Goal: Find specific page/section: Find specific page/section

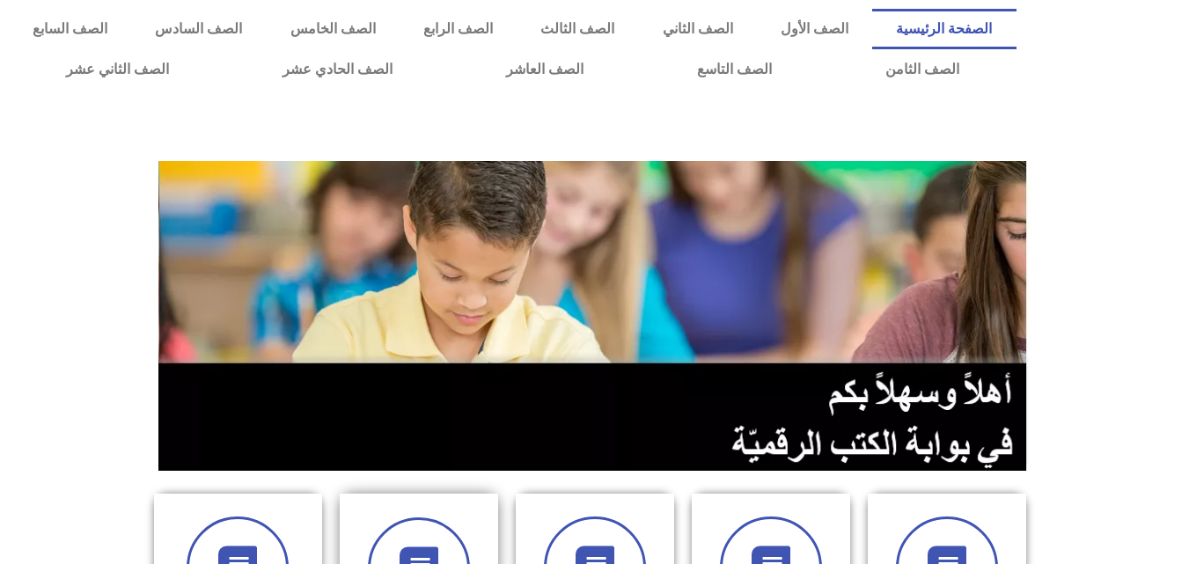
click at [466, 526] on div at bounding box center [418, 568] width 111 height 102
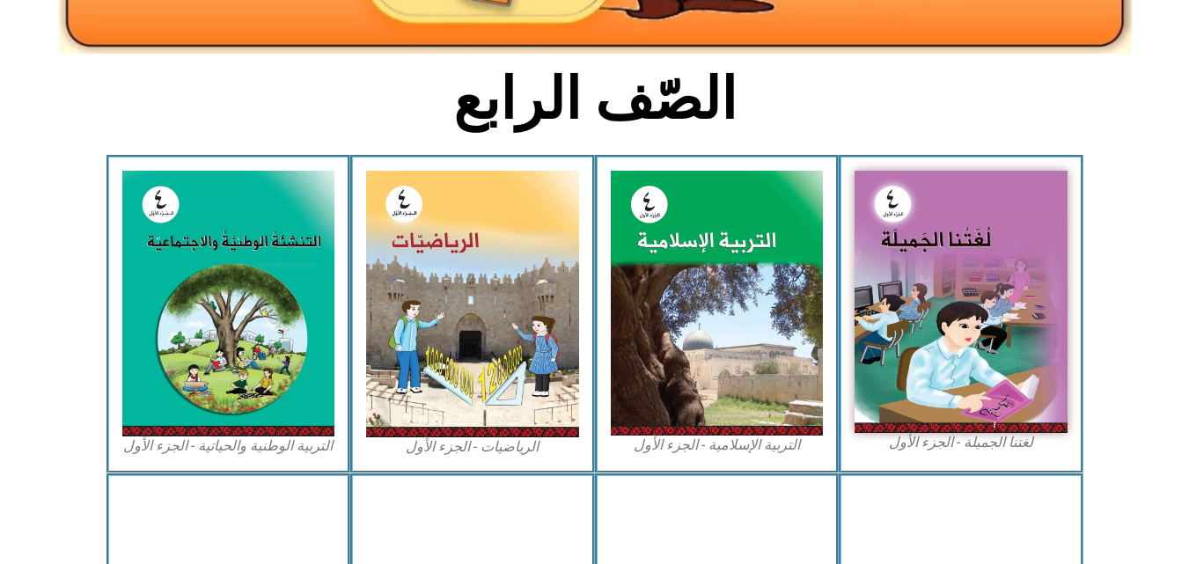
scroll to position [407, 0]
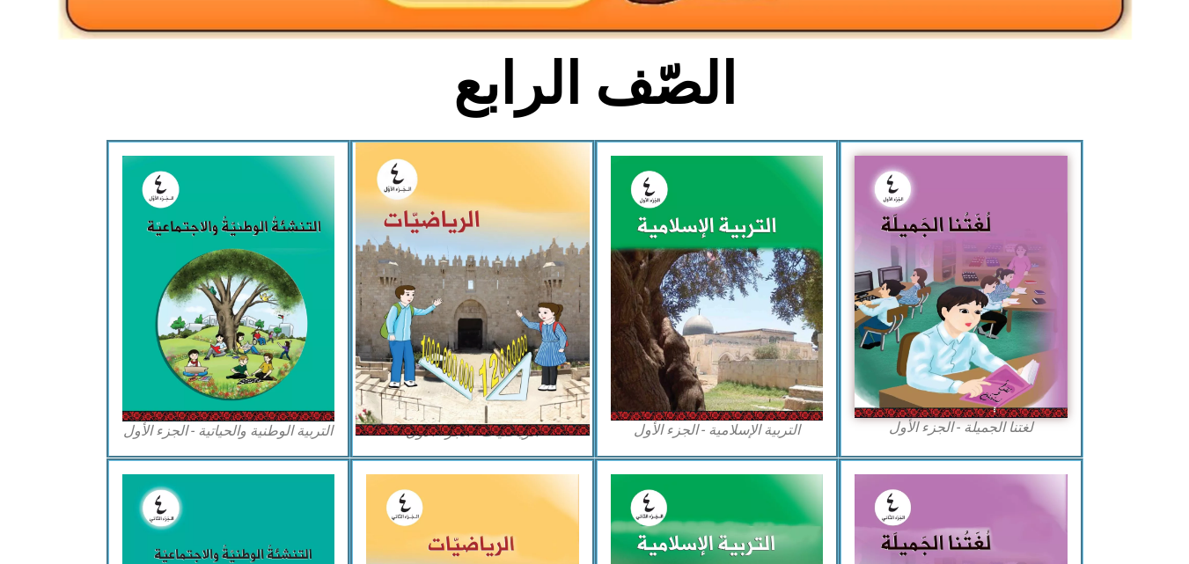
click at [497, 337] on img at bounding box center [473, 289] width 234 height 293
click at [434, 218] on img at bounding box center [473, 289] width 234 height 293
click at [549, 285] on img at bounding box center [473, 289] width 234 height 293
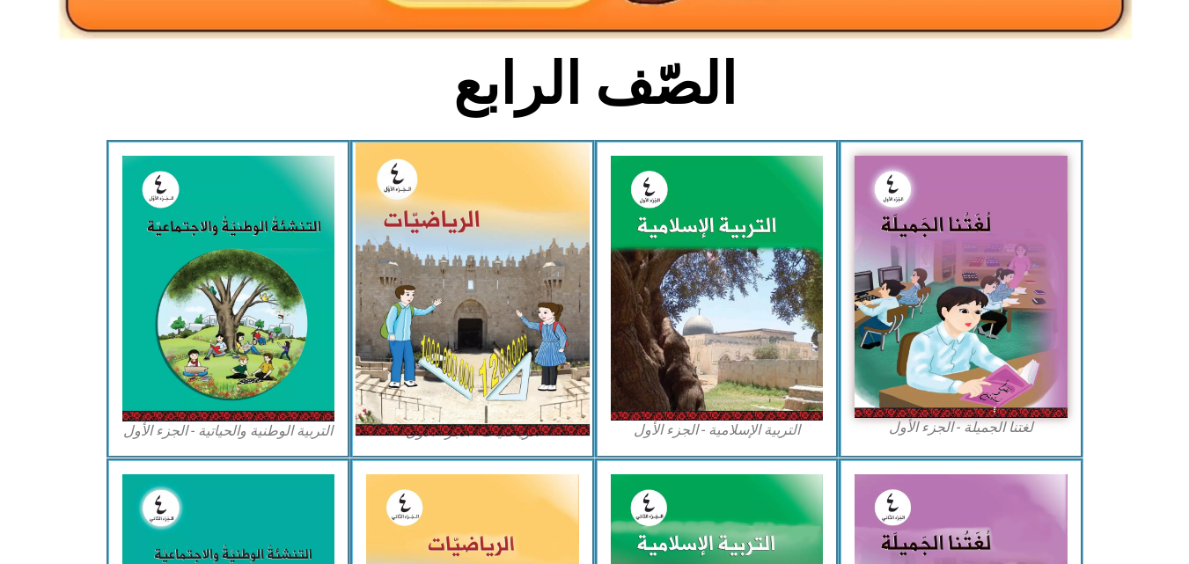
click at [549, 285] on img at bounding box center [473, 289] width 234 height 293
click at [419, 163] on img at bounding box center [473, 289] width 234 height 293
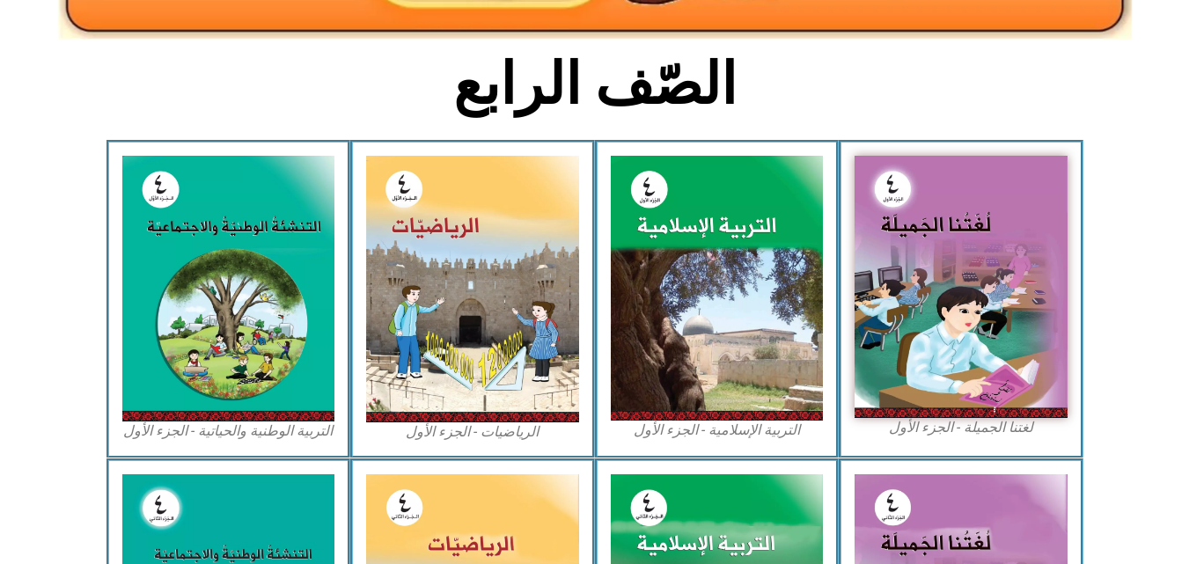
click at [1130, 97] on section "الصّف الرابع" at bounding box center [594, 94] width 1189 height 92
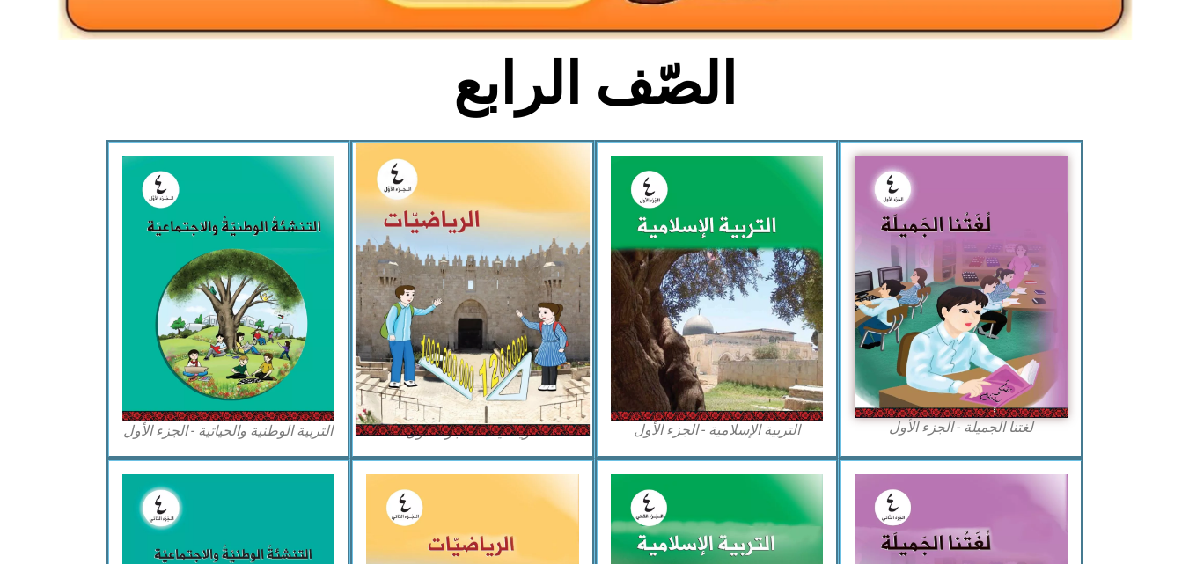
click at [415, 240] on img at bounding box center [473, 289] width 234 height 293
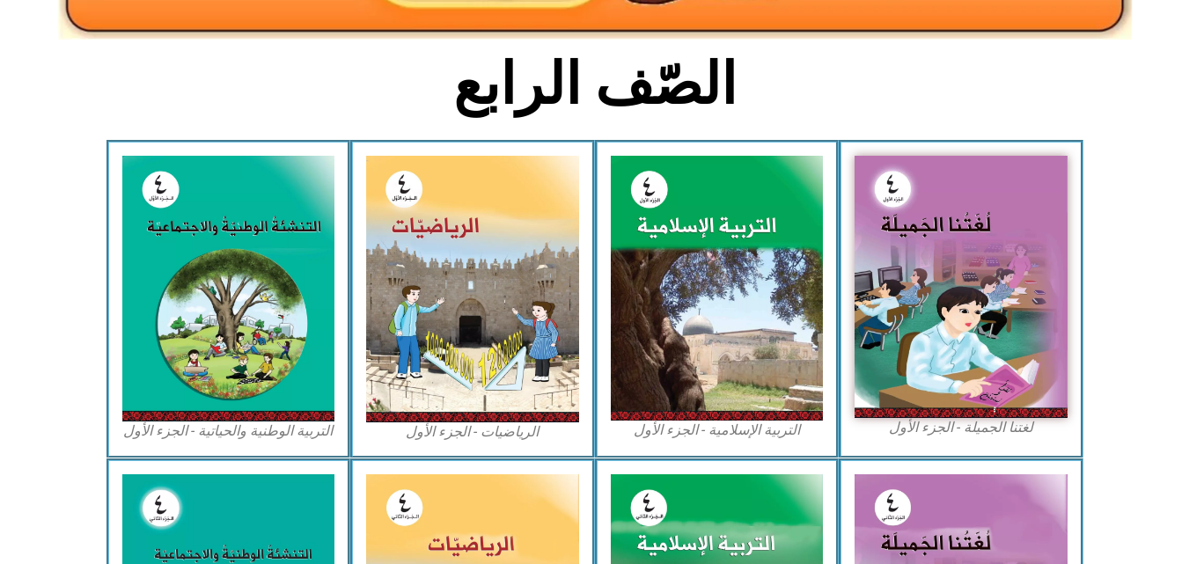
drag, startPoint x: 499, startPoint y: 537, endPoint x: 439, endPoint y: 436, distance: 117.6
click at [439, 436] on figcaption "الرياضيات - الجزء الأول​" at bounding box center [472, 431] width 213 height 19
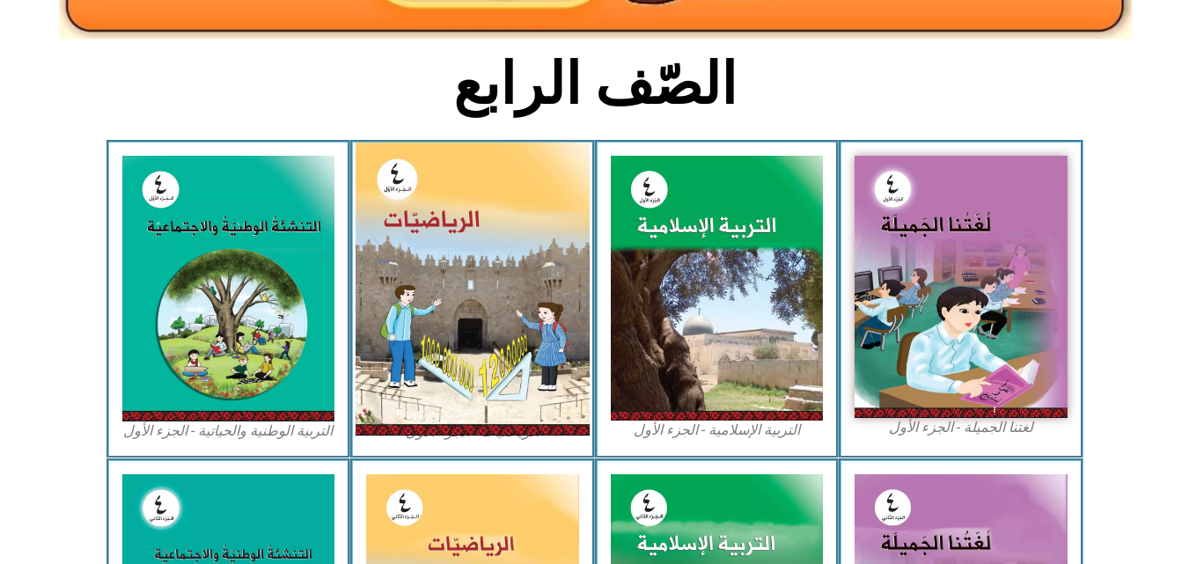
click at [455, 311] on img at bounding box center [473, 289] width 234 height 293
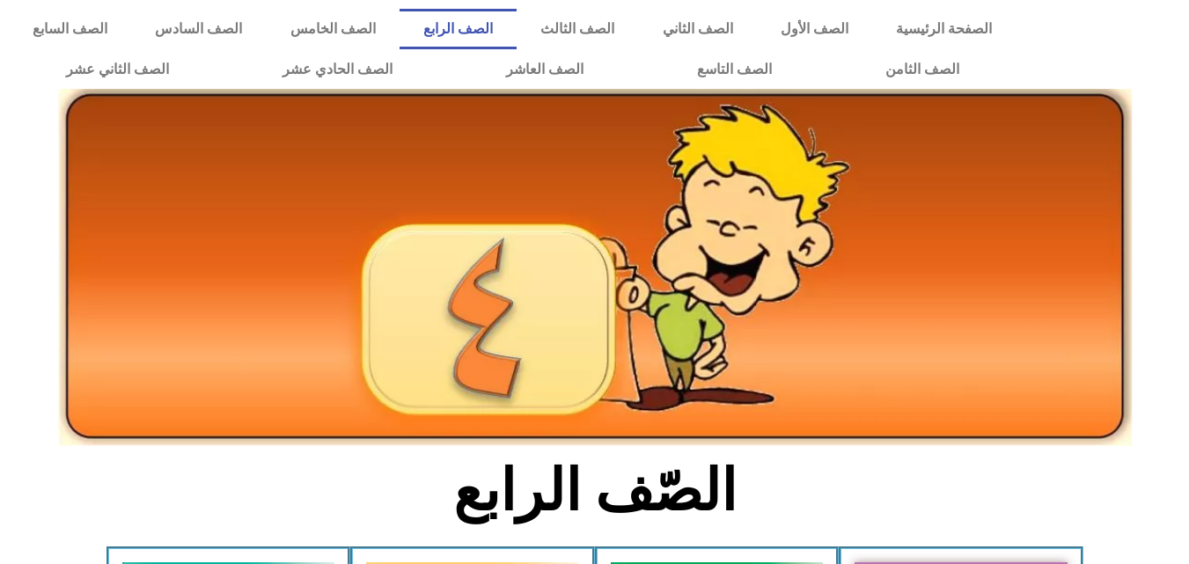
scroll to position [407, 0]
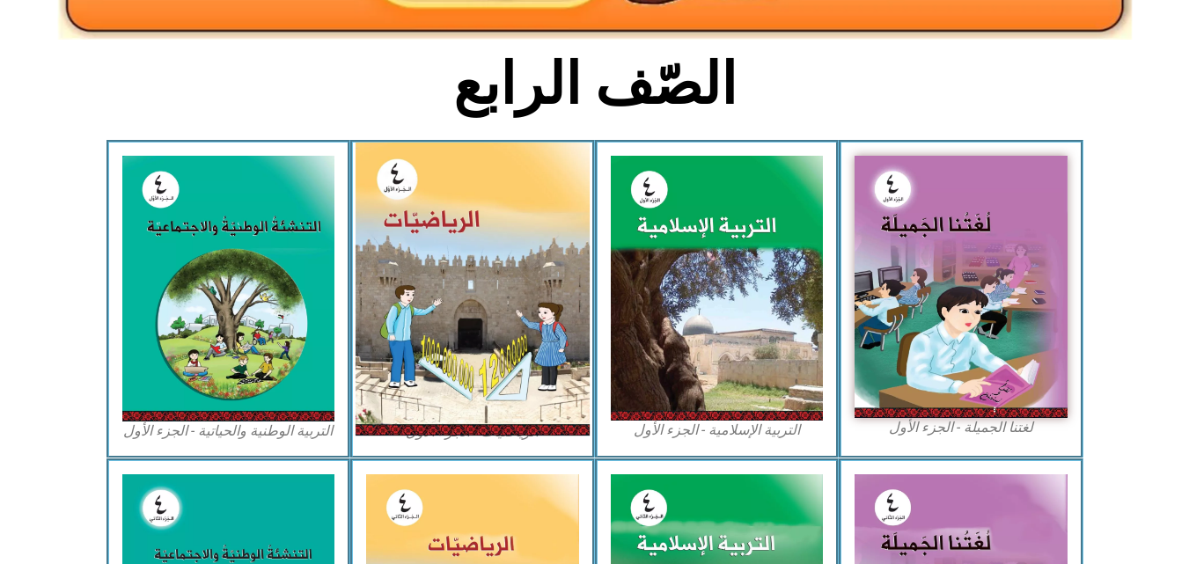
click at [533, 242] on img at bounding box center [473, 289] width 234 height 293
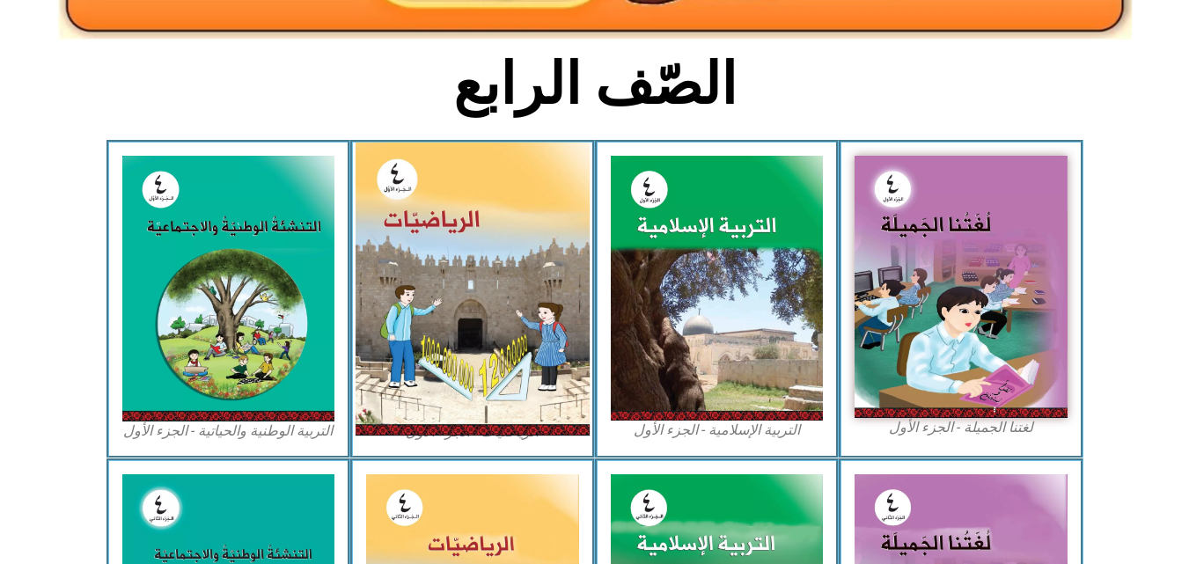
click at [533, 242] on img at bounding box center [473, 289] width 234 height 293
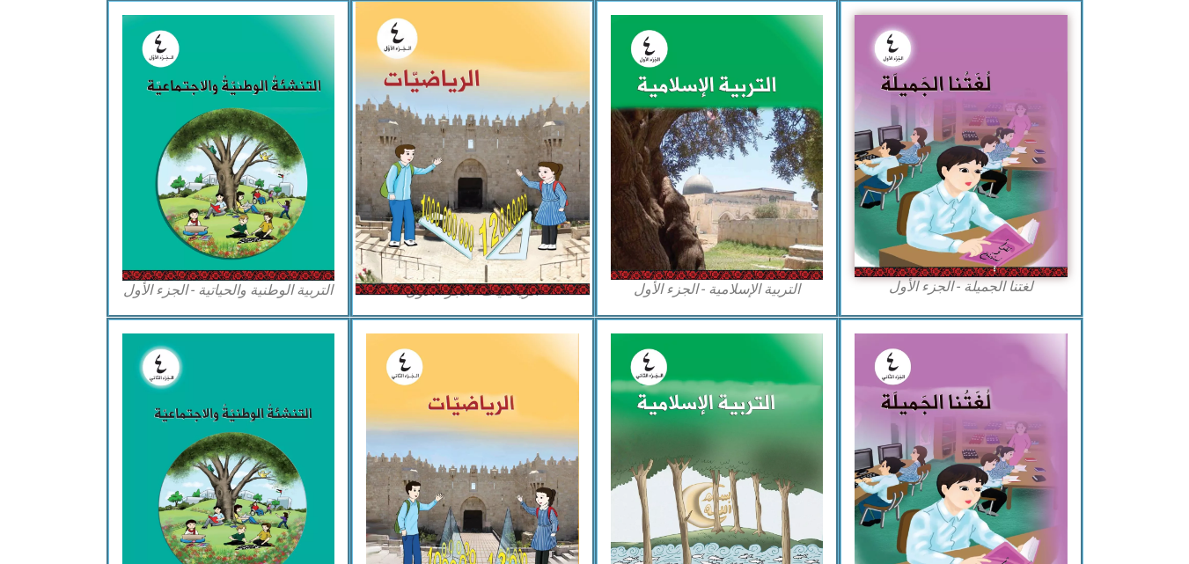
scroll to position [477, 0]
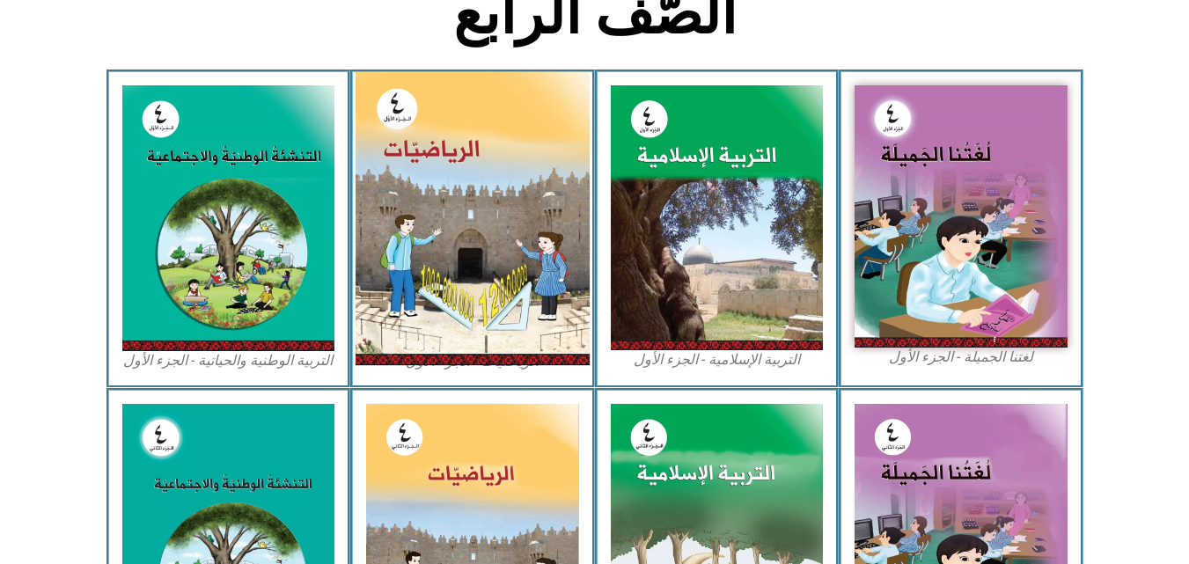
click at [533, 242] on img at bounding box center [473, 218] width 234 height 293
click at [422, 102] on img at bounding box center [473, 218] width 234 height 293
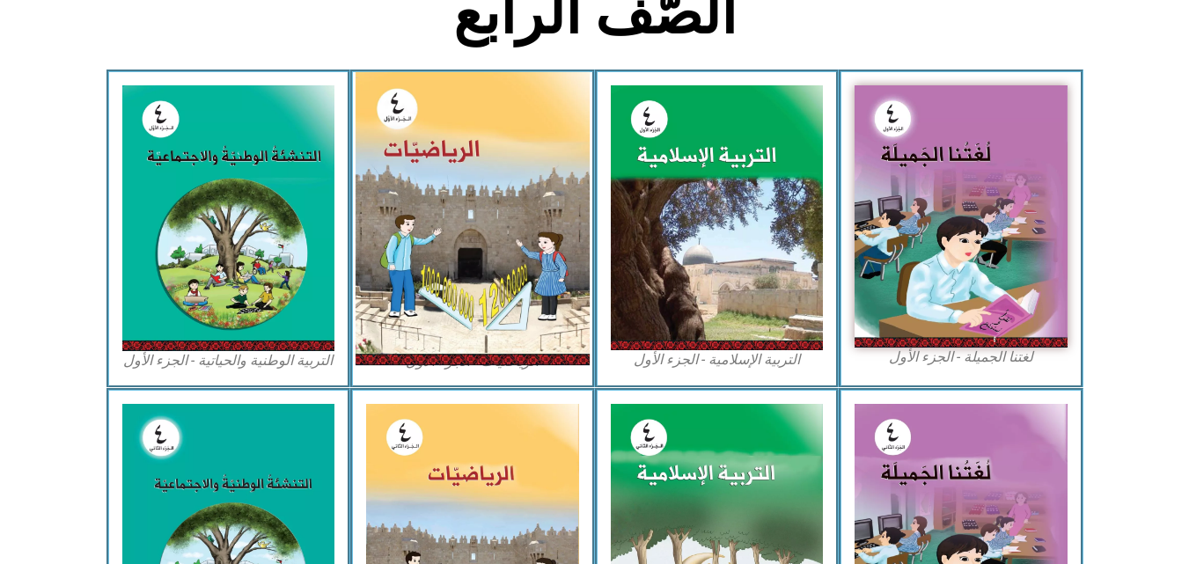
click at [422, 102] on img at bounding box center [473, 218] width 234 height 293
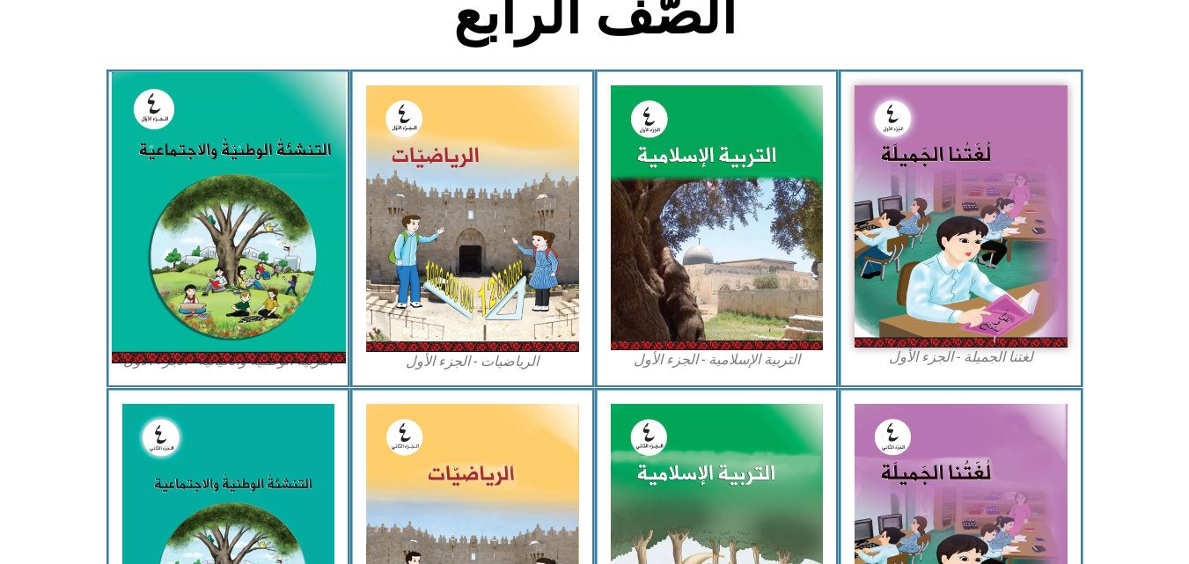
drag, startPoint x: 422, startPoint y: 102, endPoint x: 290, endPoint y: 133, distance: 135.5
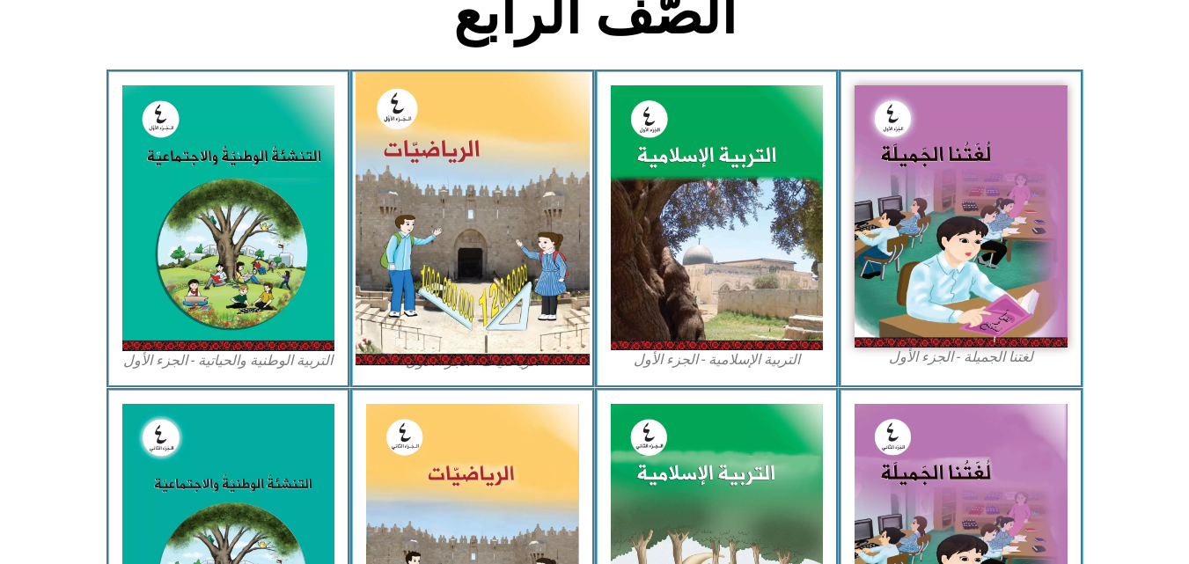
drag, startPoint x: 290, startPoint y: 129, endPoint x: 470, endPoint y: 117, distance: 179.9
click at [452, 355] on img at bounding box center [473, 218] width 234 height 293
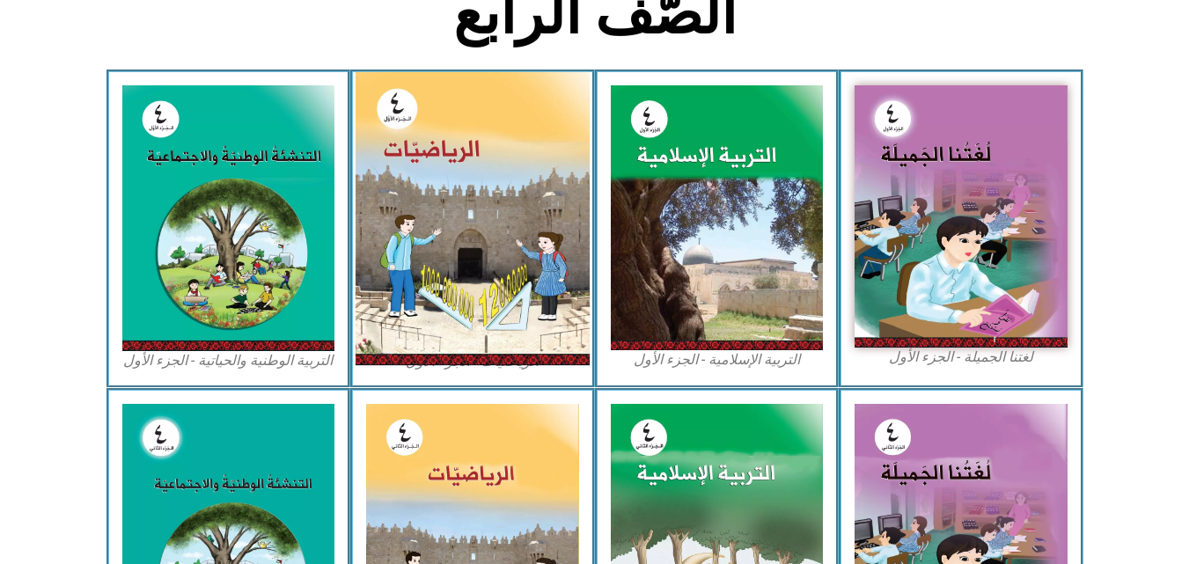
click at [510, 269] on img at bounding box center [473, 218] width 234 height 293
drag, startPoint x: 510, startPoint y: 269, endPoint x: 499, endPoint y: 273, distance: 11.1
click at [499, 273] on img at bounding box center [473, 218] width 234 height 293
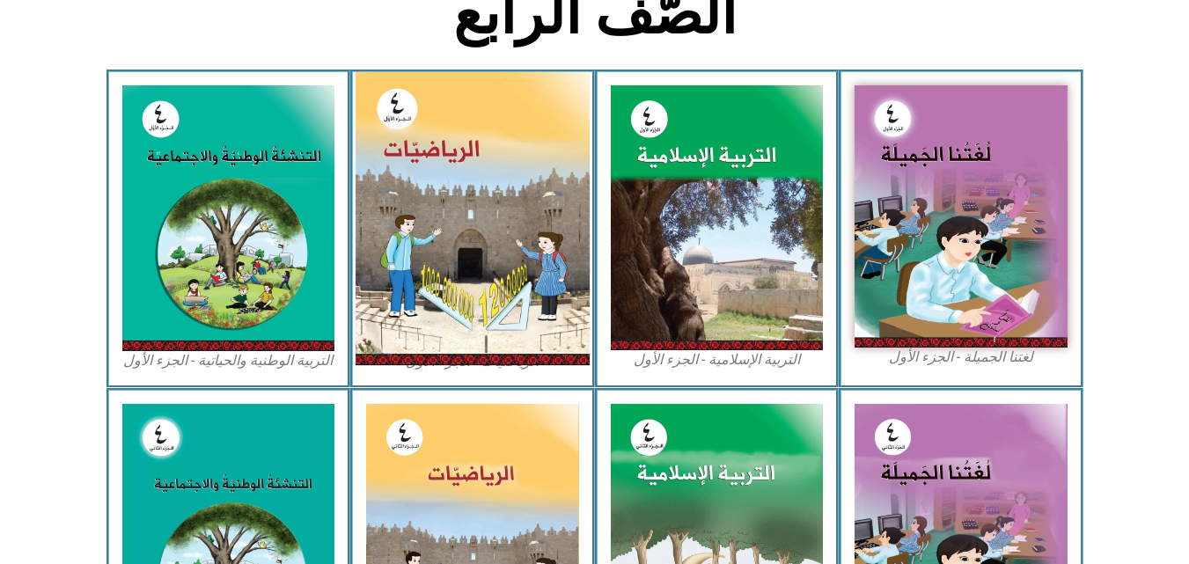
click at [514, 238] on img at bounding box center [473, 218] width 234 height 293
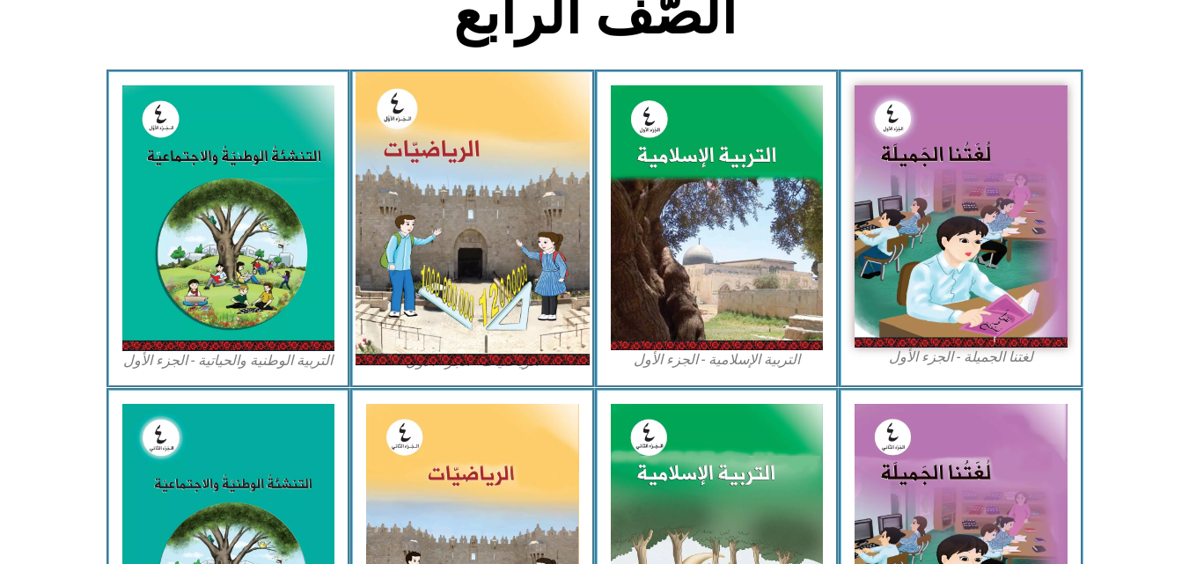
click at [514, 238] on img at bounding box center [473, 218] width 234 height 293
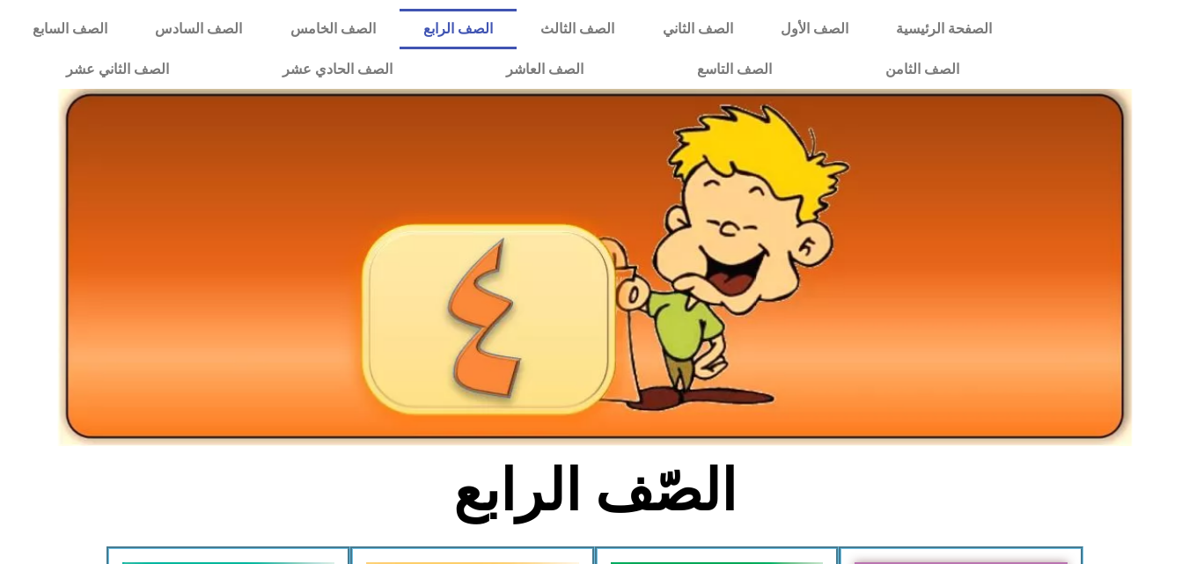
scroll to position [477, 0]
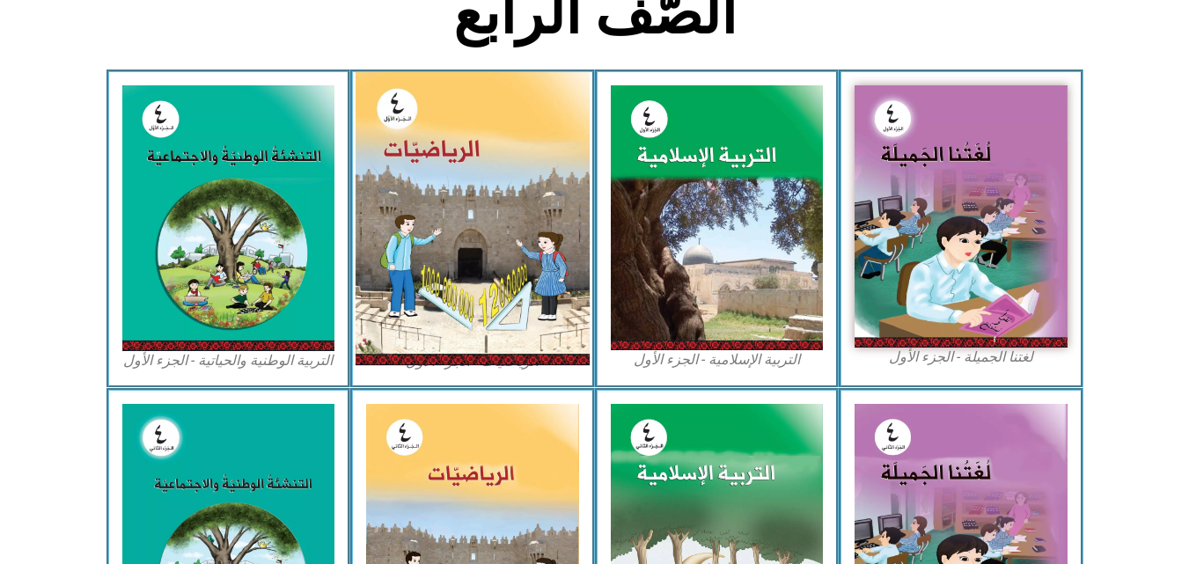
click at [456, 362] on img at bounding box center [473, 218] width 234 height 293
click at [506, 179] on img at bounding box center [473, 218] width 234 height 293
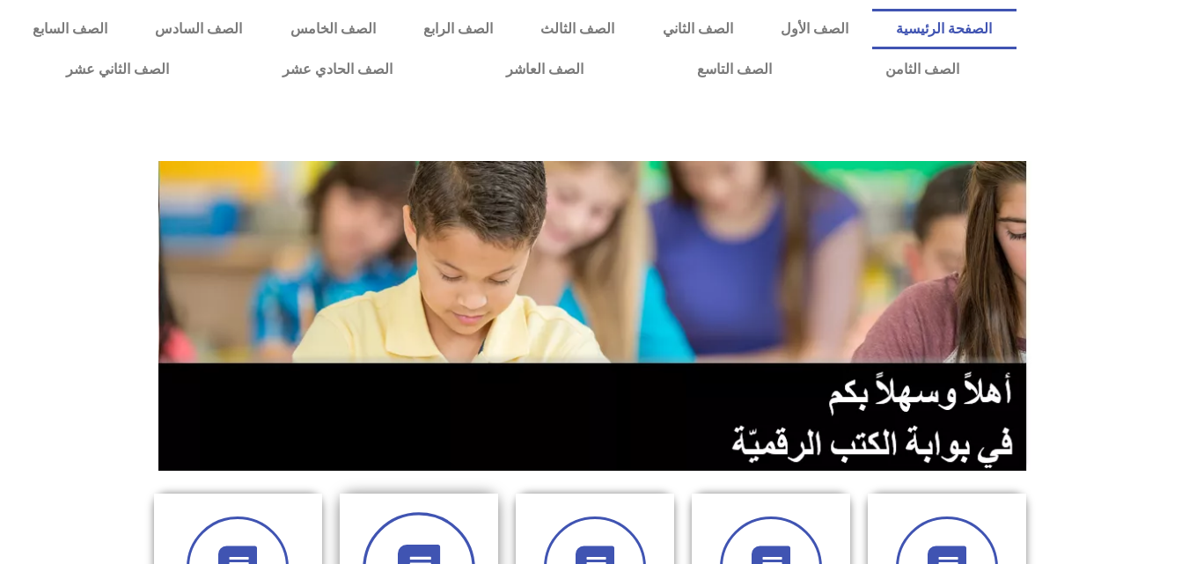
click at [449, 546] on span at bounding box center [419, 568] width 113 height 113
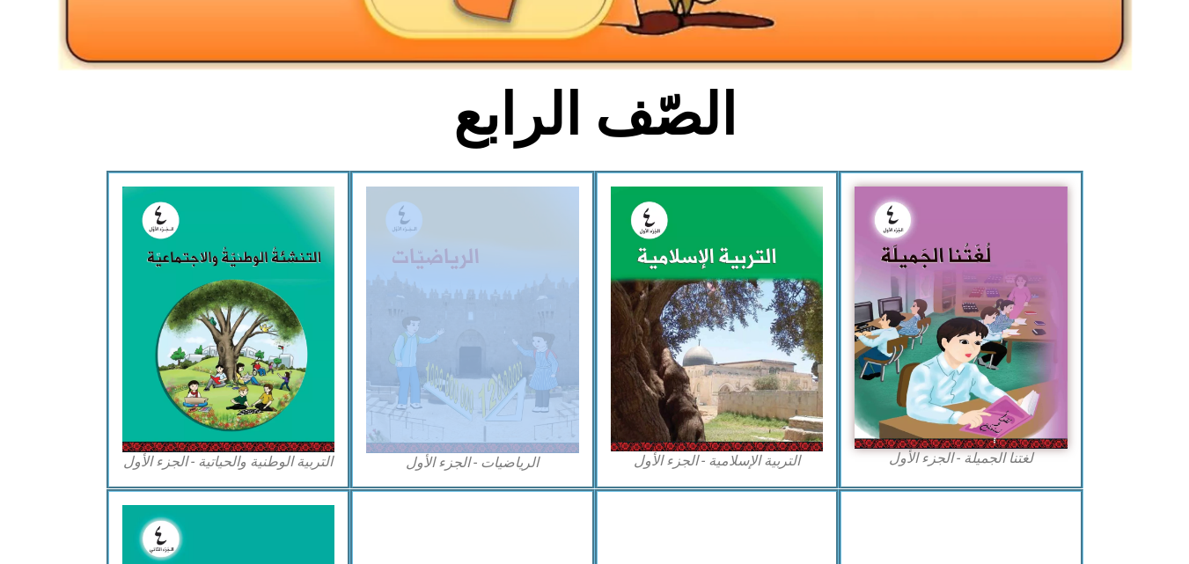
scroll to position [387, 0]
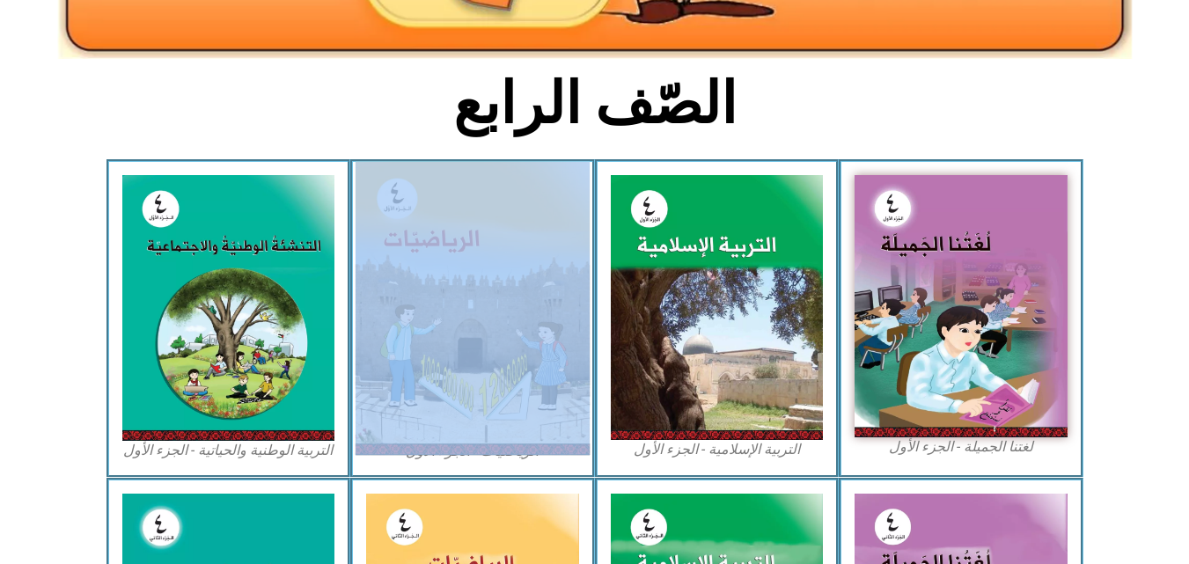
click at [519, 341] on img at bounding box center [473, 308] width 234 height 293
